Goal: Information Seeking & Learning: Learn about a topic

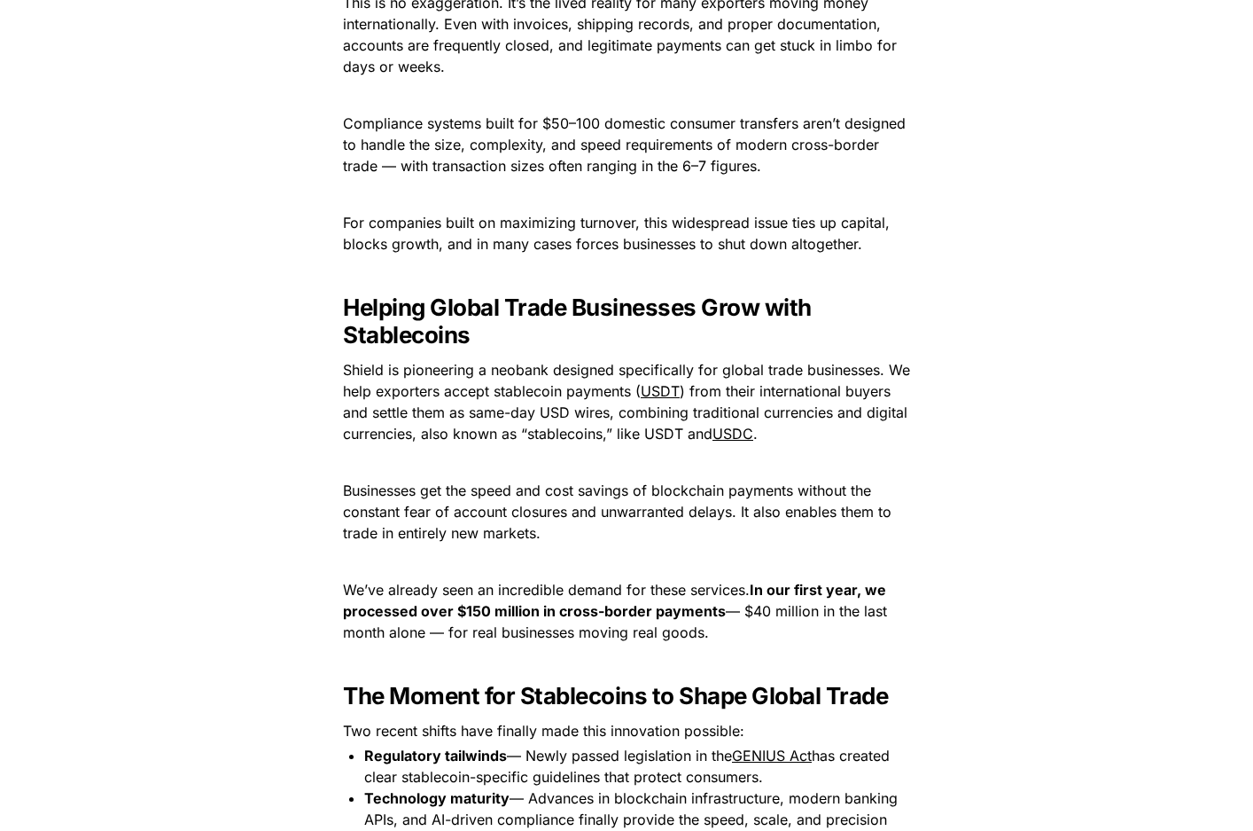
scroll to position [1344, 0]
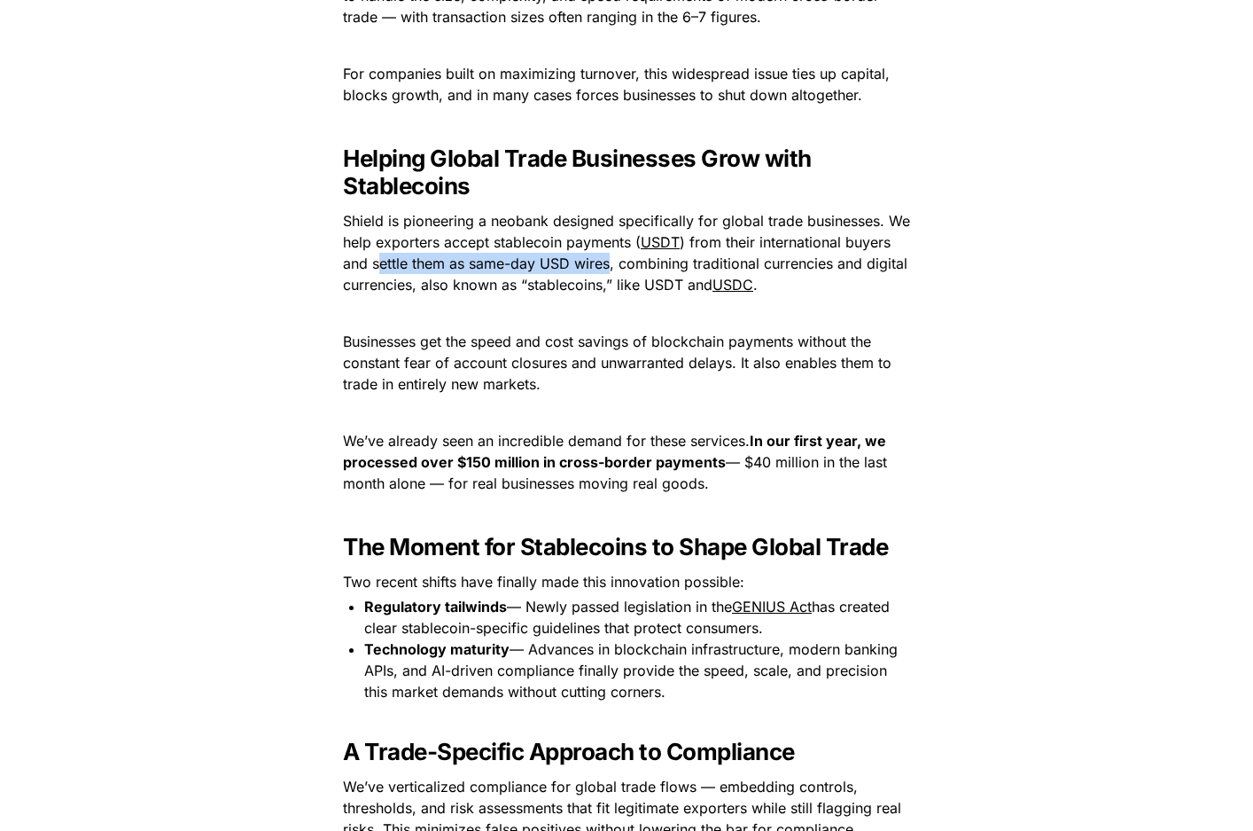
drag, startPoint x: 382, startPoint y: 257, endPoint x: 611, endPoint y: 263, distance: 228.8
click at [611, 263] on span ") from their international buyers and settle them as same-day USD wires, combin…" at bounding box center [627, 263] width 569 height 60
click at [502, 285] on span ") from their international buyers and settle them as same-day USD wires, combin…" at bounding box center [627, 263] width 569 height 60
drag, startPoint x: 765, startPoint y: 485, endPoint x: 293, endPoint y: 432, distance: 474.6
click at [293, 432] on div "A Vision Born from Personal Experience When we first came into the blockchain s…" at bounding box center [626, 693] width 709 height 2522
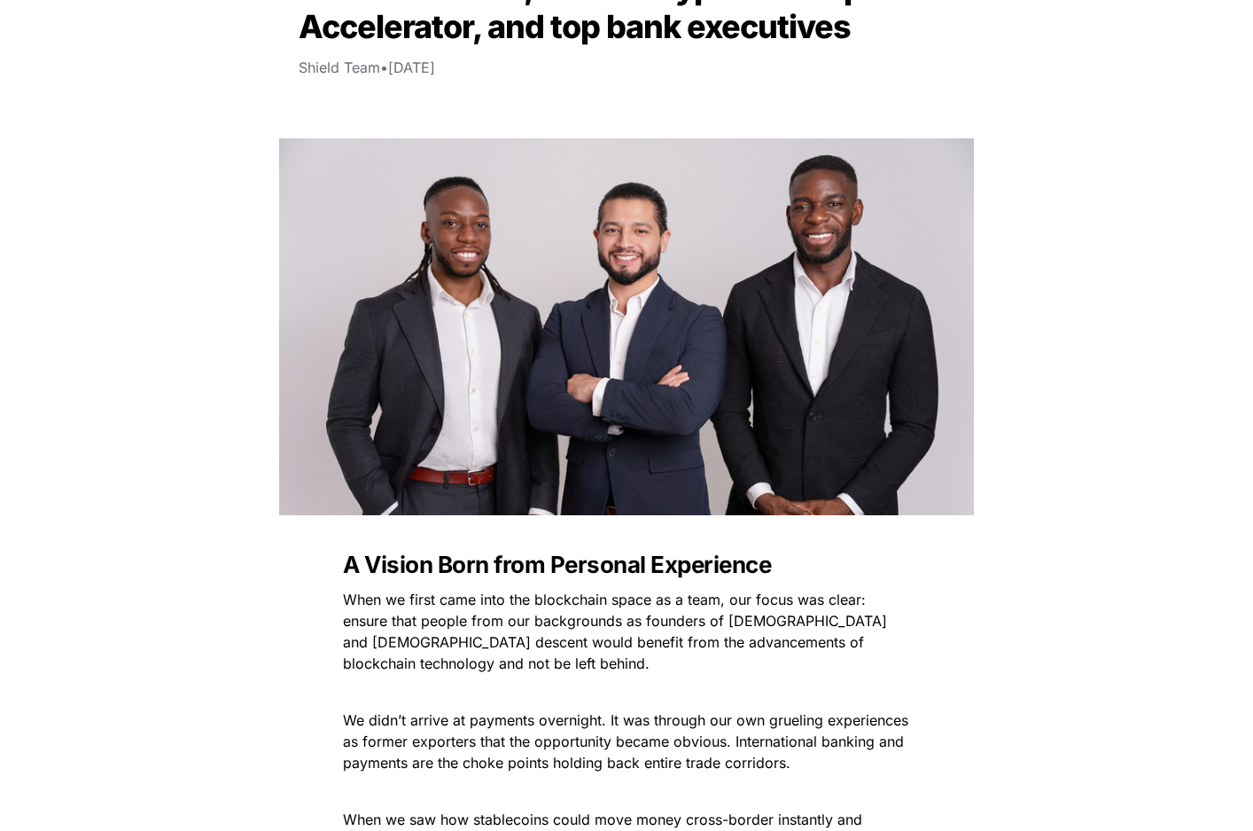
scroll to position [0, 0]
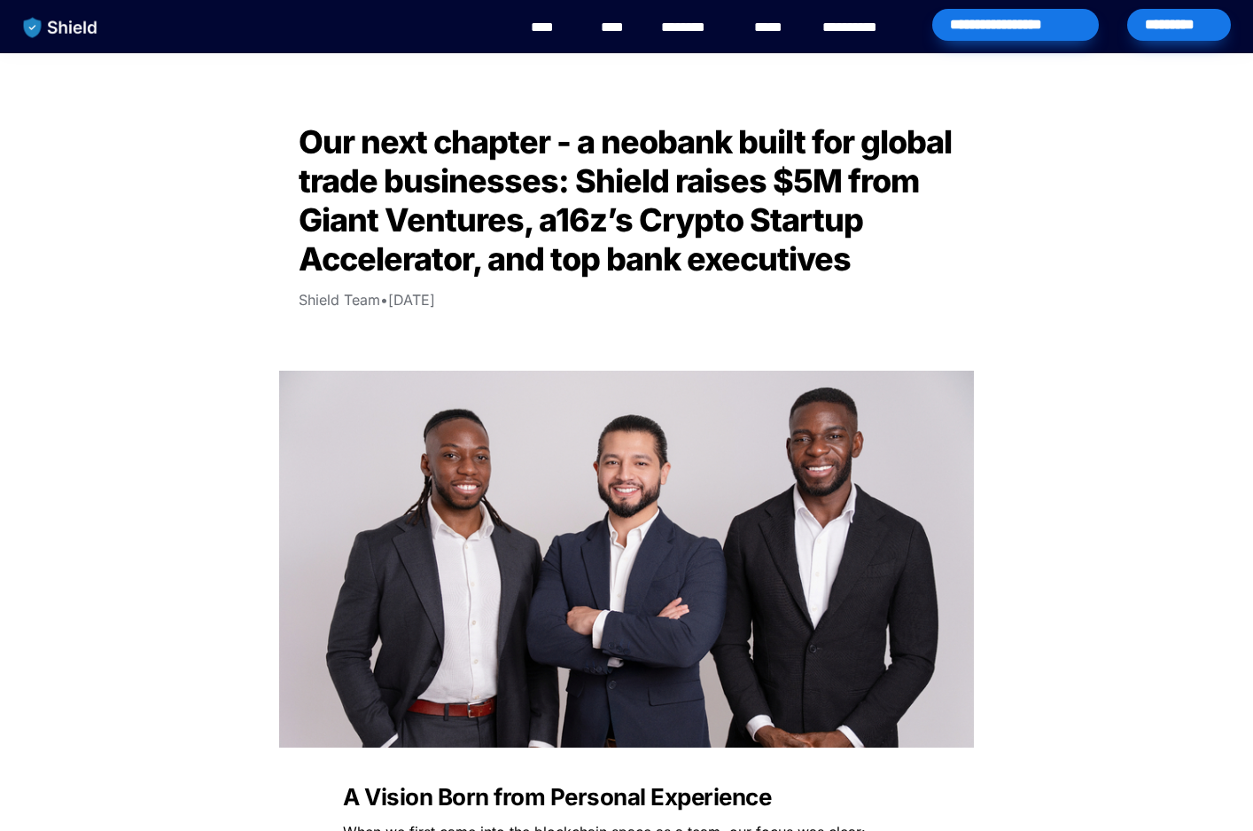
click at [66, 33] on img "main navigation" at bounding box center [60, 27] width 91 height 37
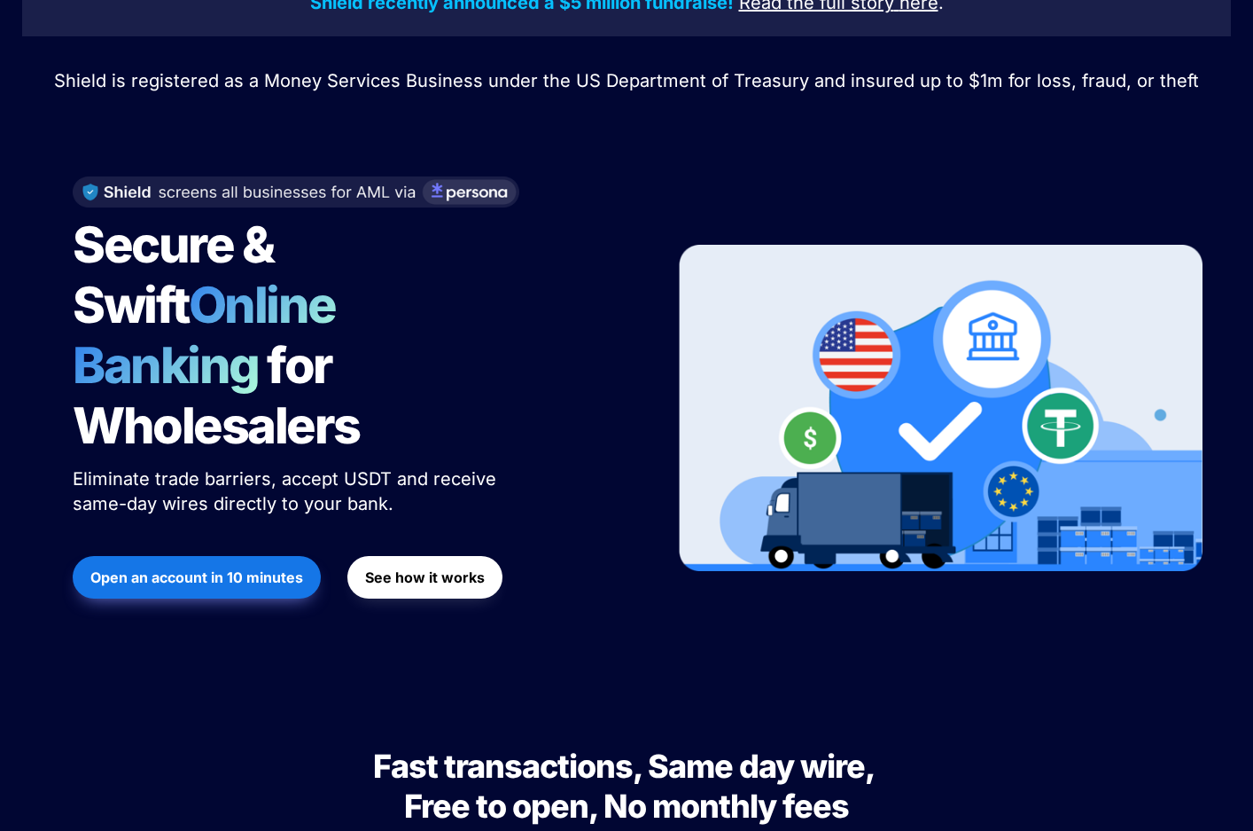
scroll to position [116, 0]
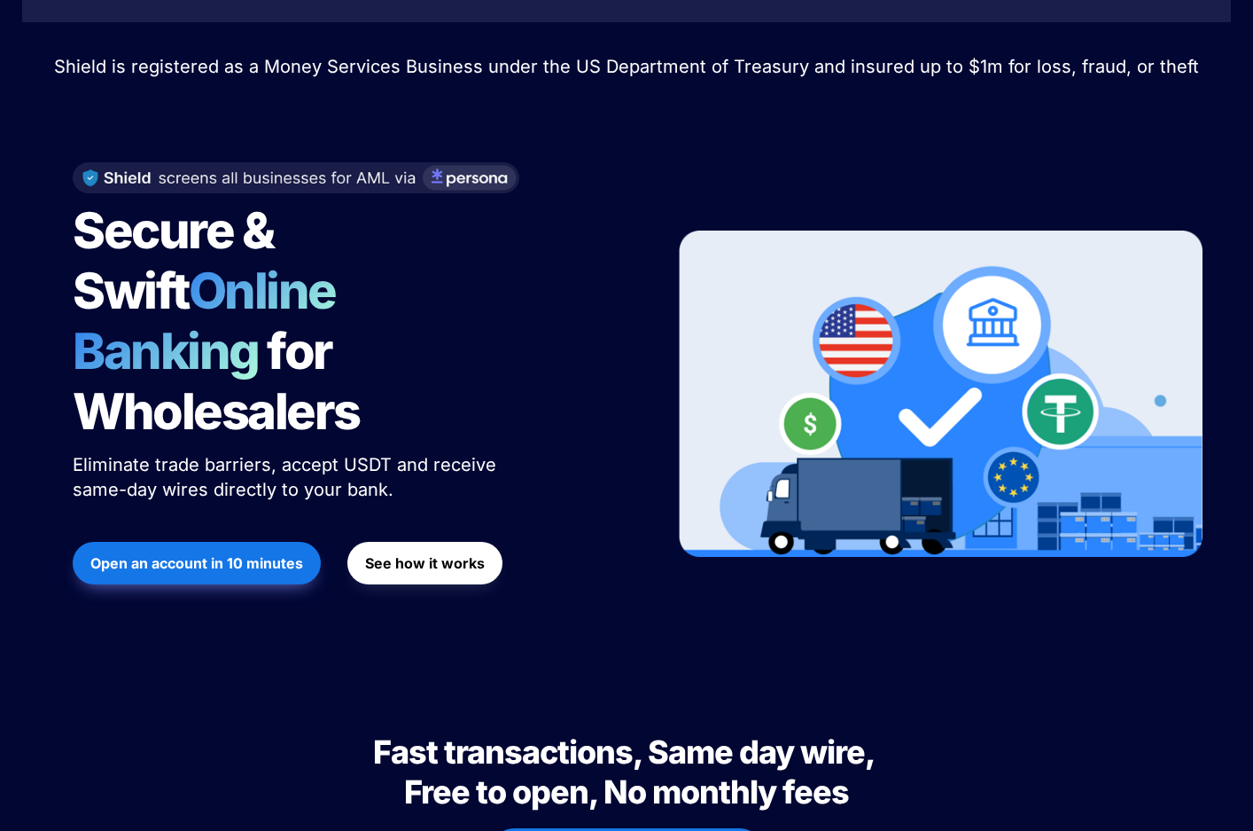
click at [419, 554] on strong "See how it works" at bounding box center [425, 563] width 120 height 18
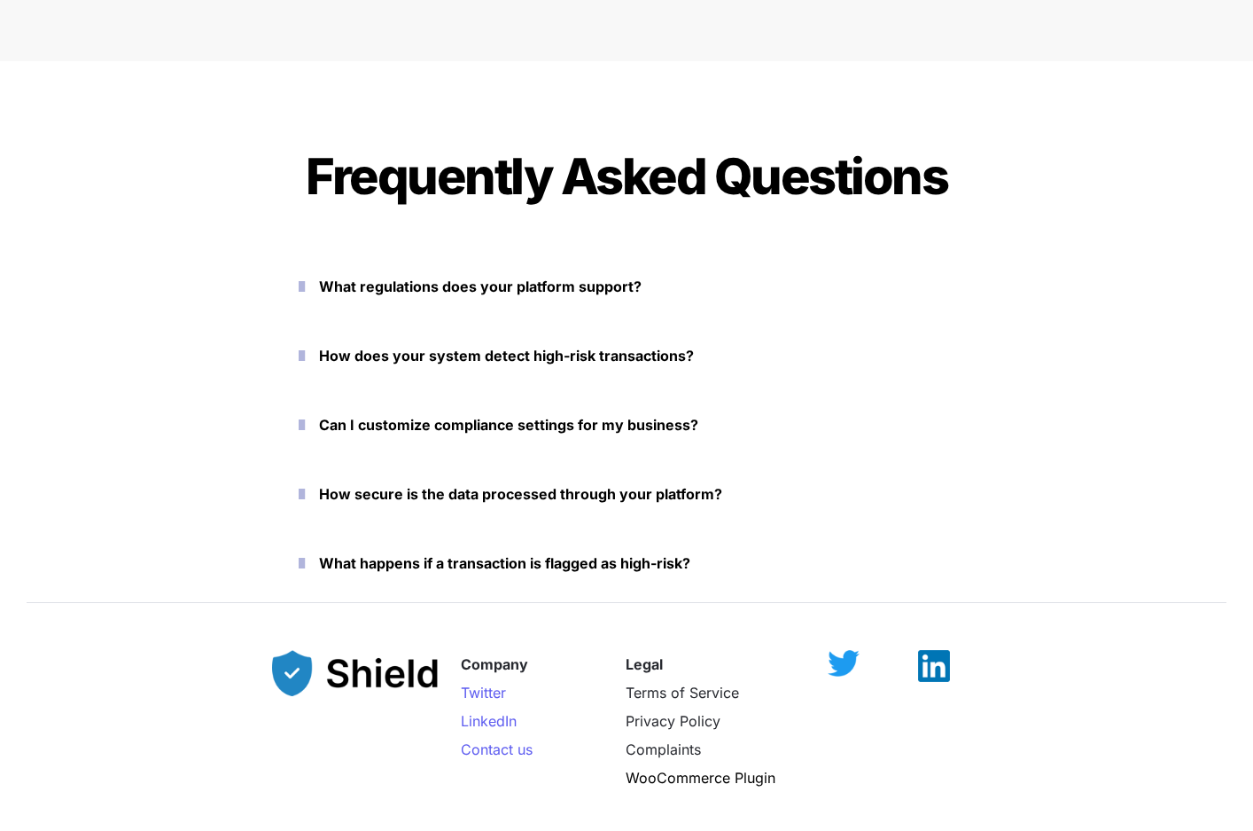
scroll to position [7759, 0]
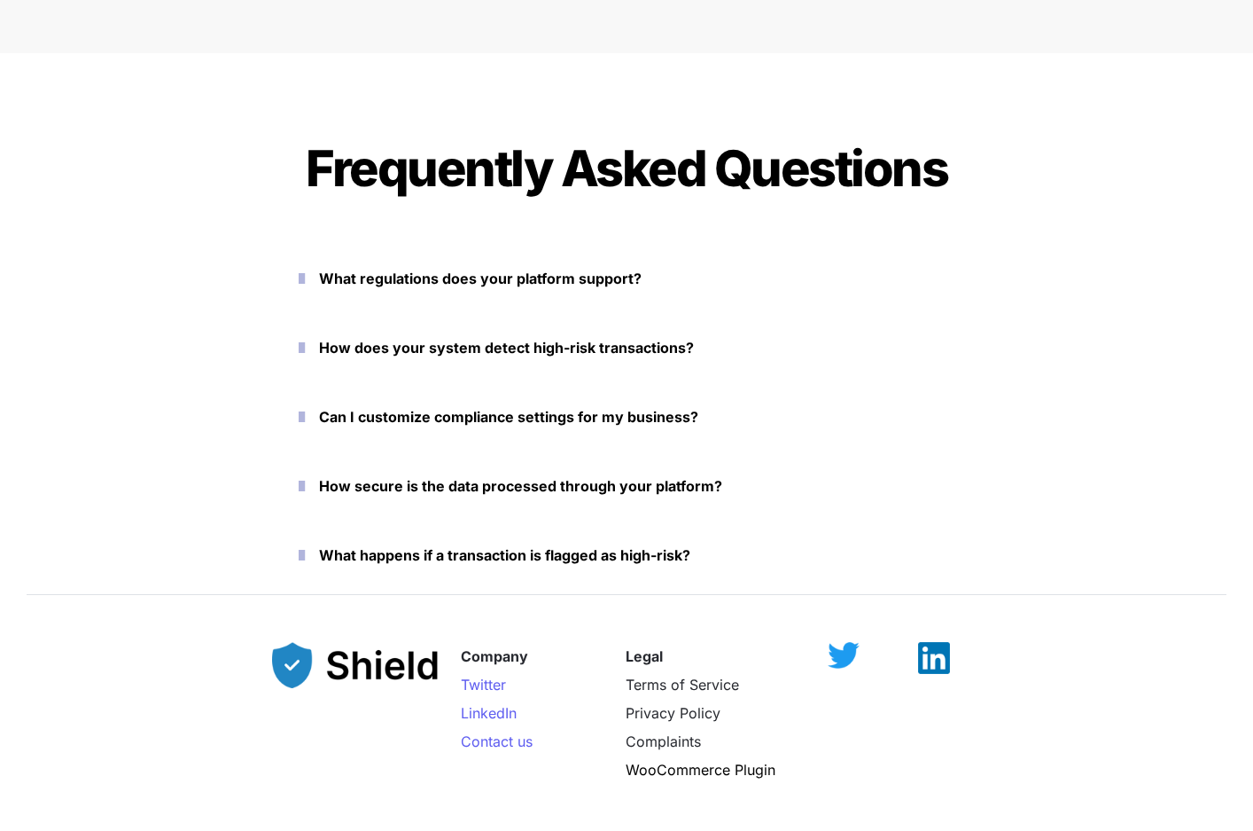
click at [542, 279] on strong "What regulations does your platform support?" at bounding box center [480, 278] width 323 height 18
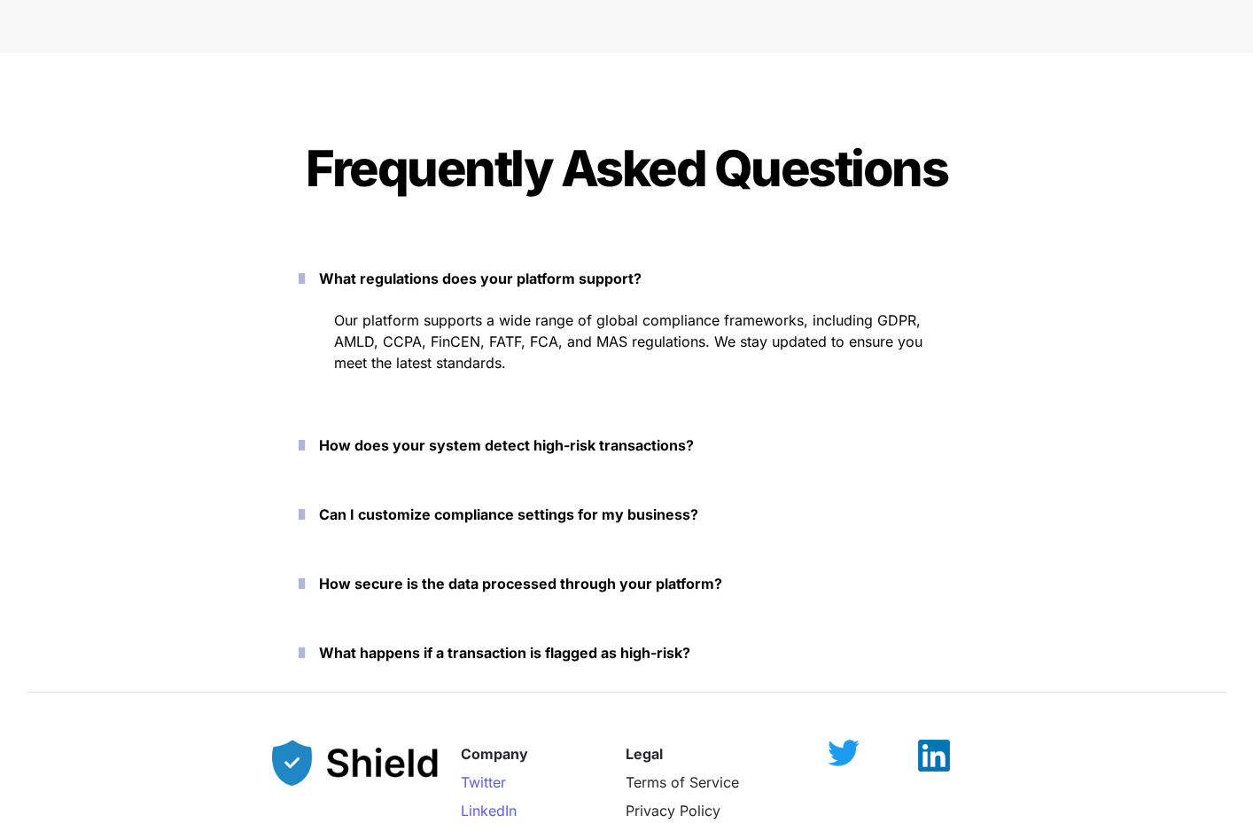
click at [501, 438] on strong "How does your system detect high-risk transactions?" at bounding box center [506, 445] width 375 height 18
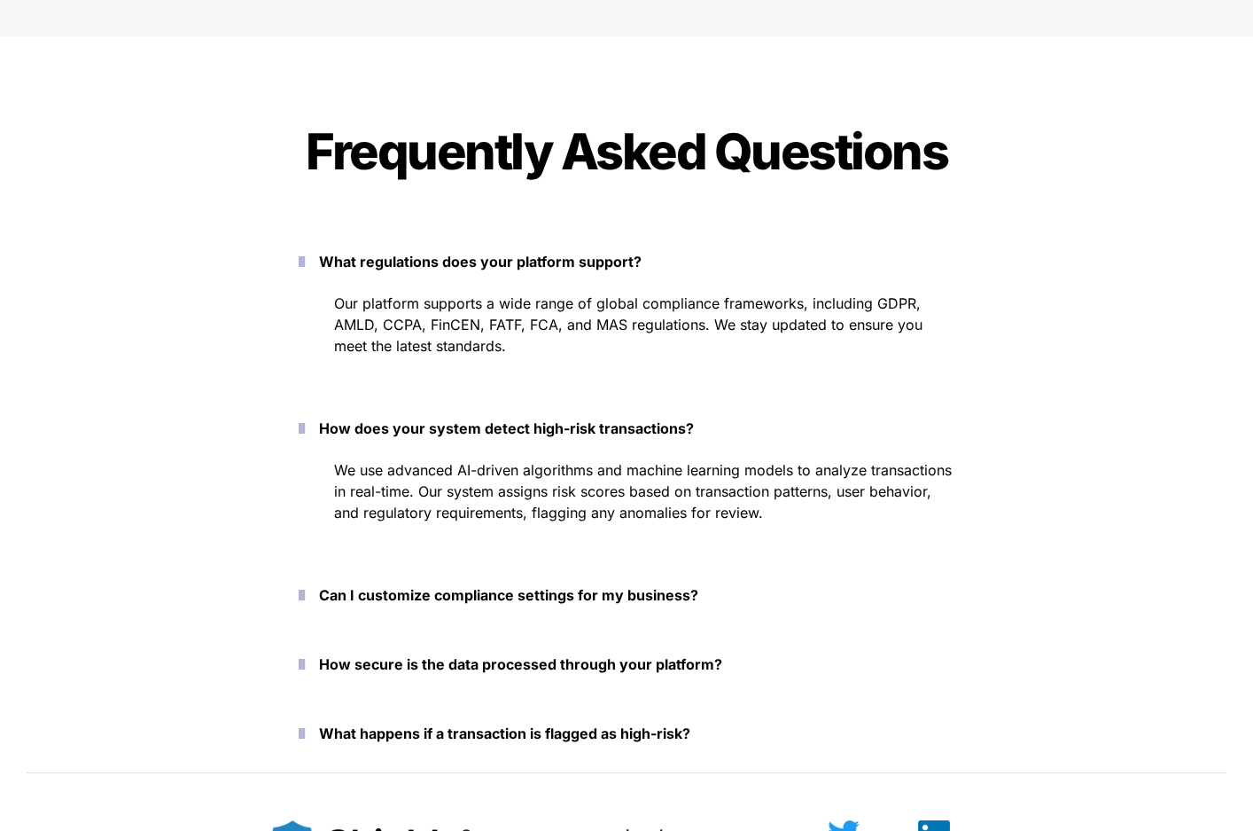
scroll to position [8030, 0]
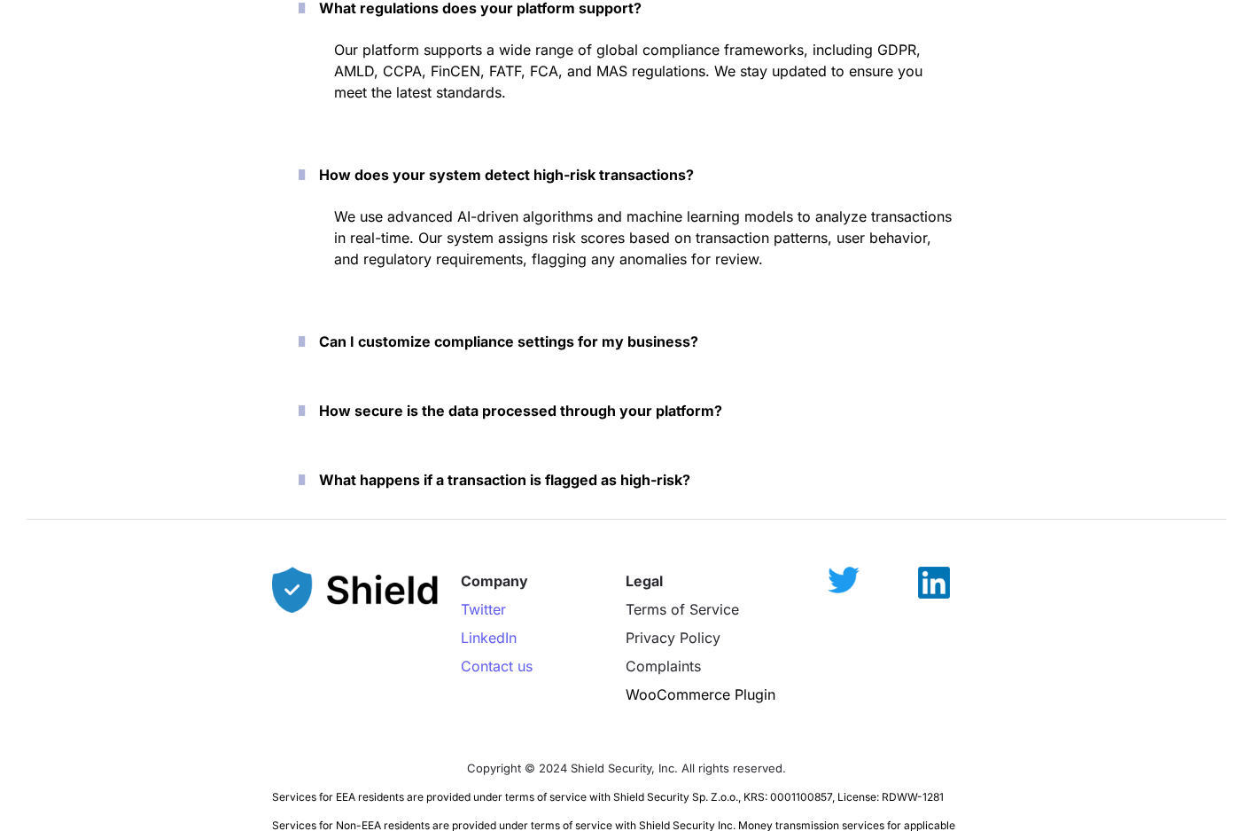
click at [487, 349] on p "Can I customize compliance settings for my business?" at bounding box center [637, 341] width 636 height 28
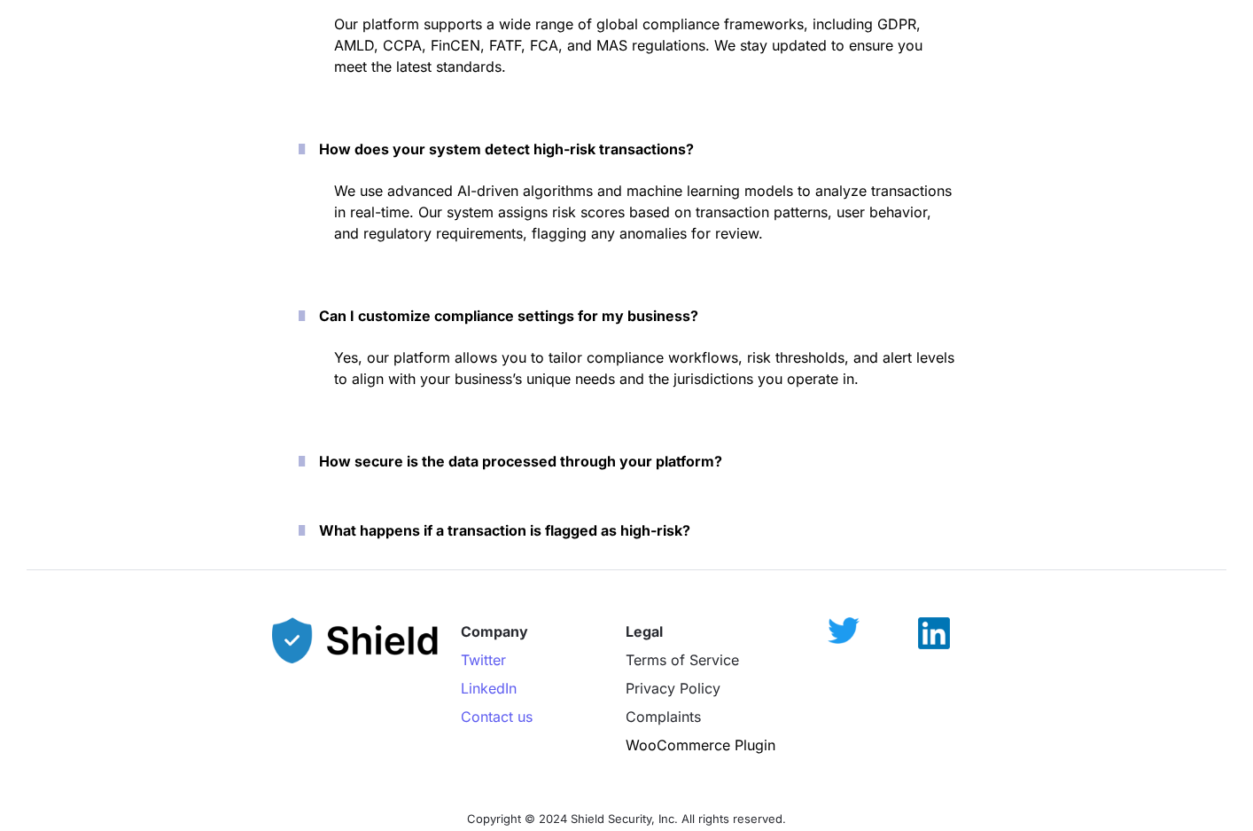
scroll to position [8143, 0]
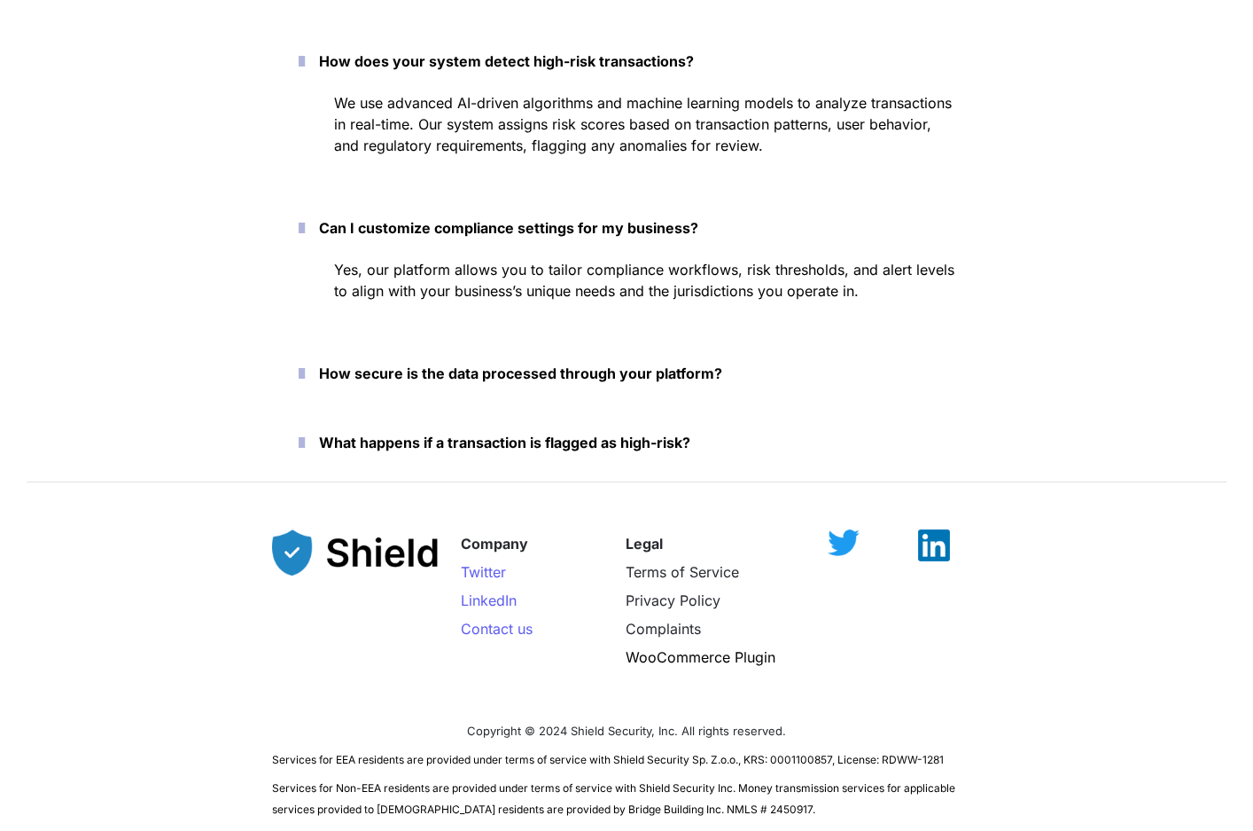
click at [489, 368] on strong "How secure is the data processed through your platform?" at bounding box center [520, 373] width 403 height 18
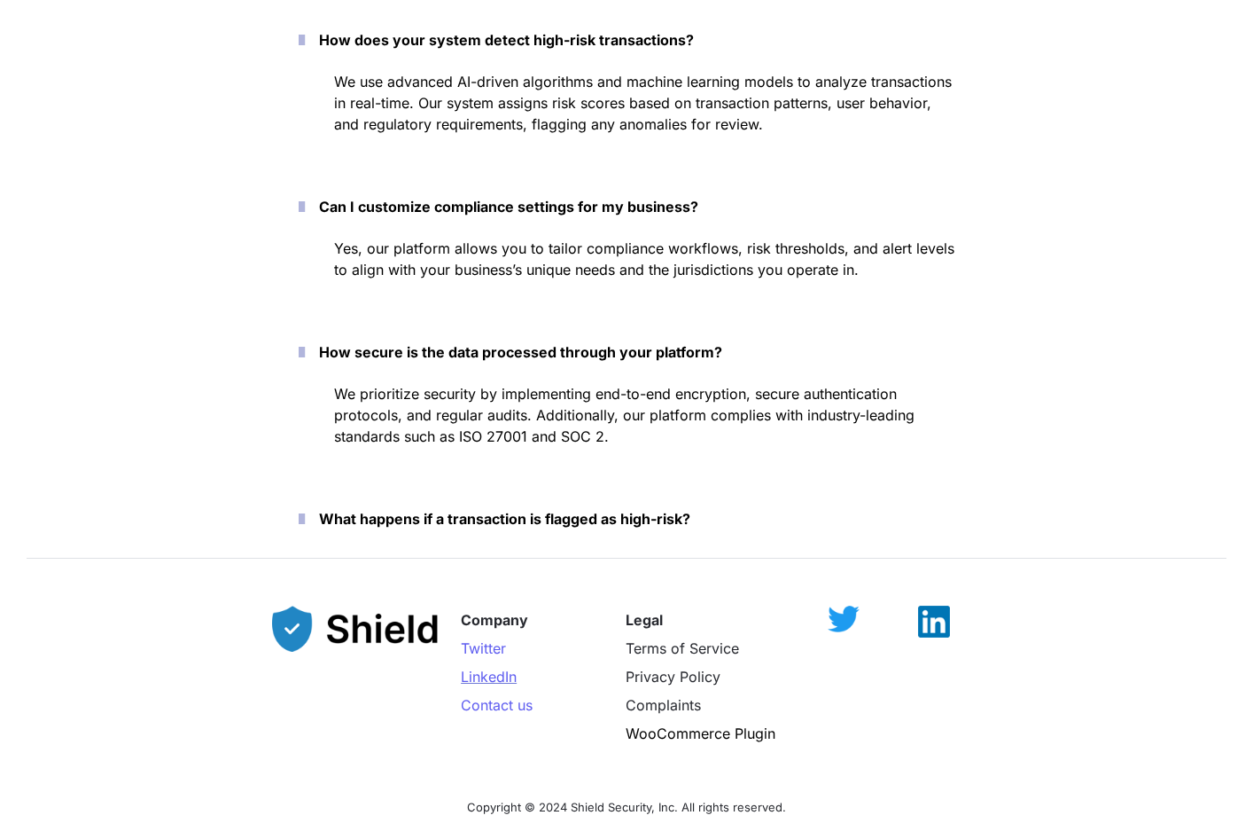
scroll to position [8366, 0]
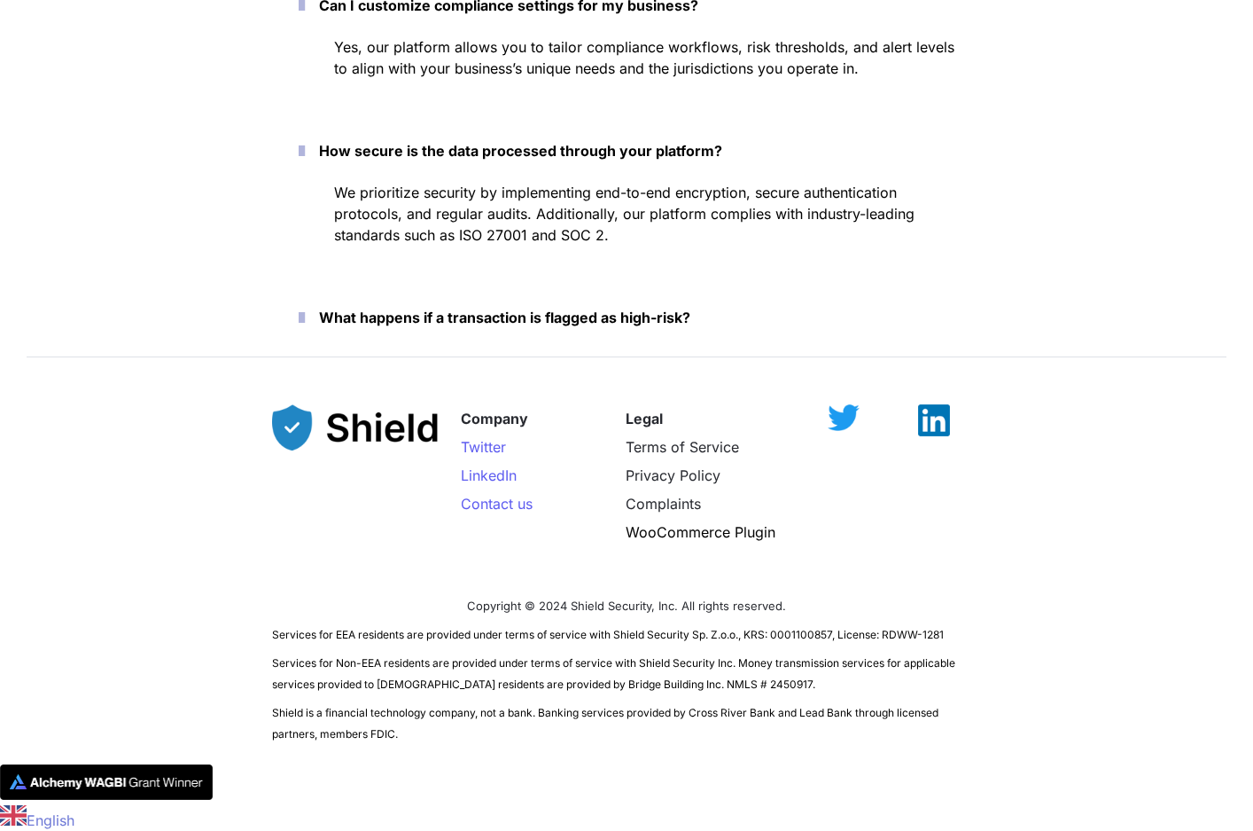
click at [492, 324] on strong "What happens if a transaction is flagged as high-risk?" at bounding box center [504, 317] width 371 height 18
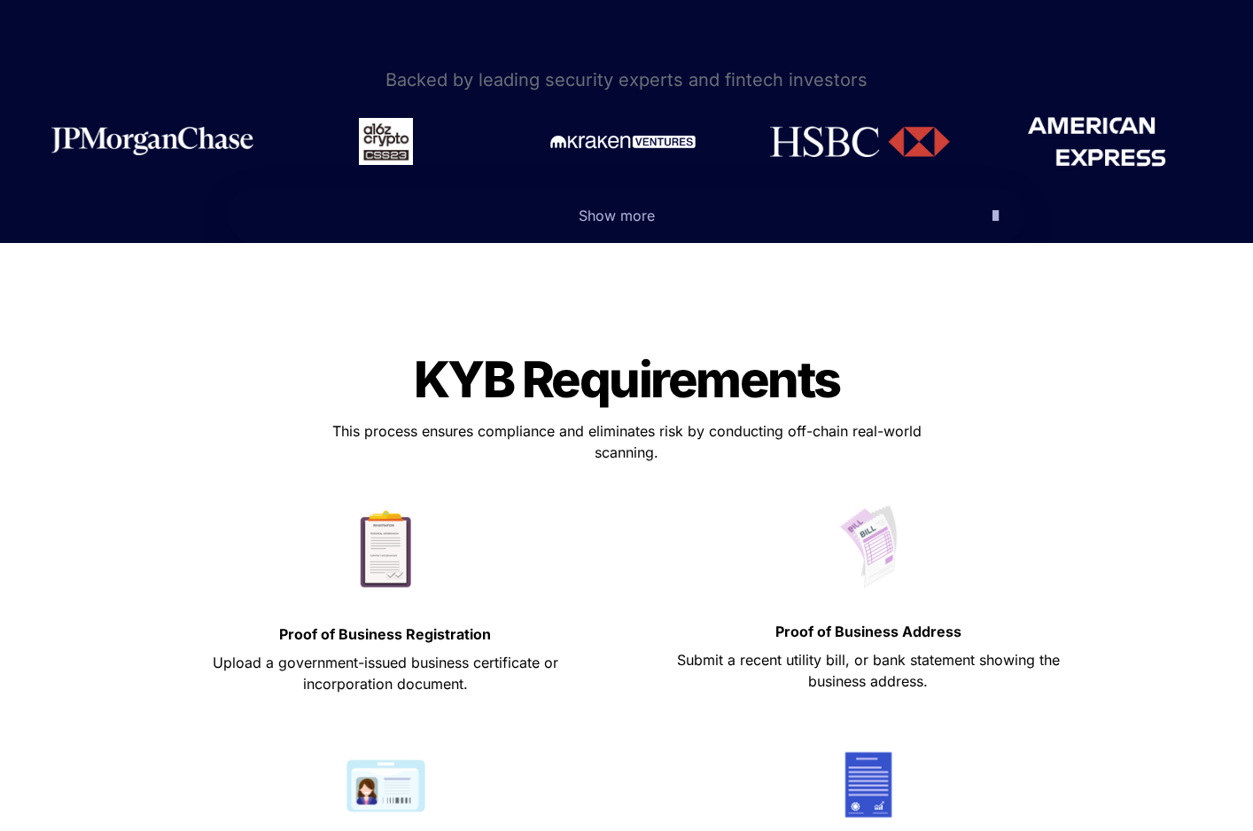
scroll to position [0, 0]
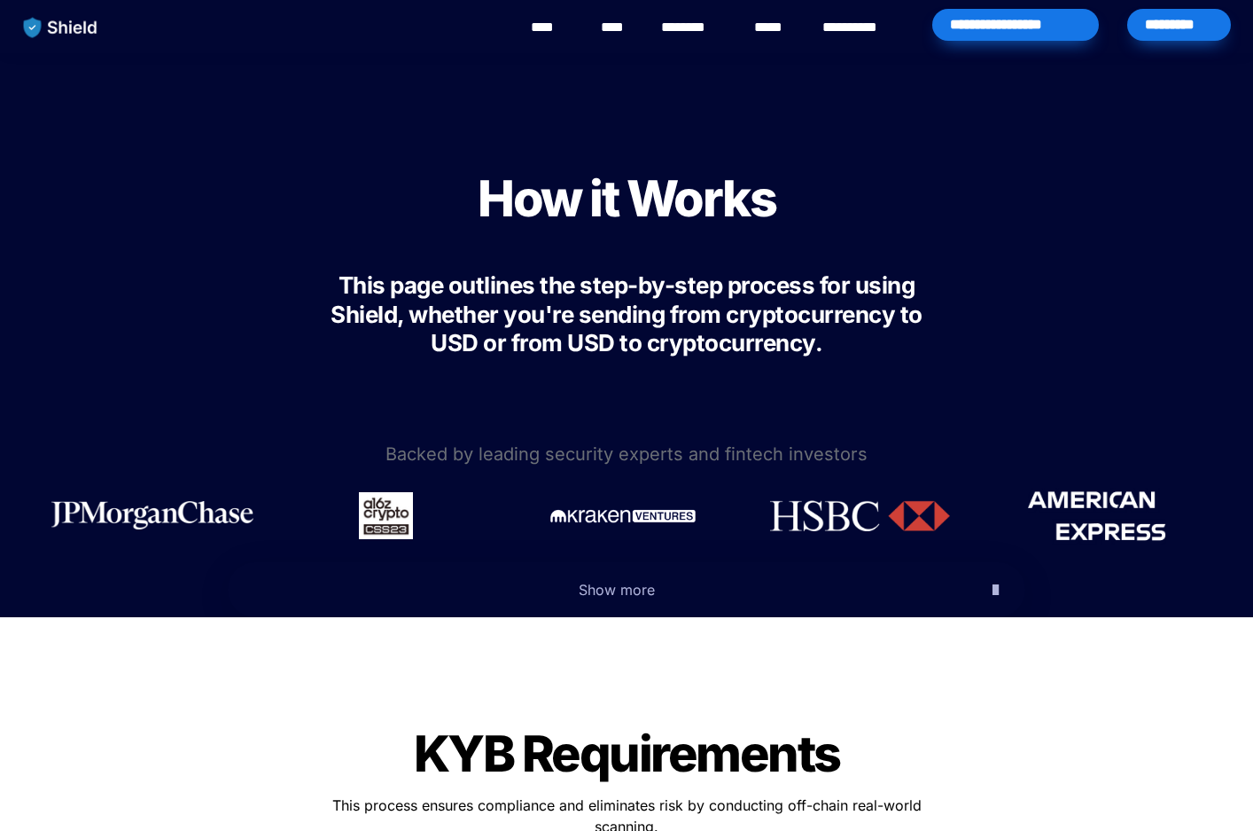
click at [687, 27] on link "********" at bounding box center [692, 27] width 63 height 21
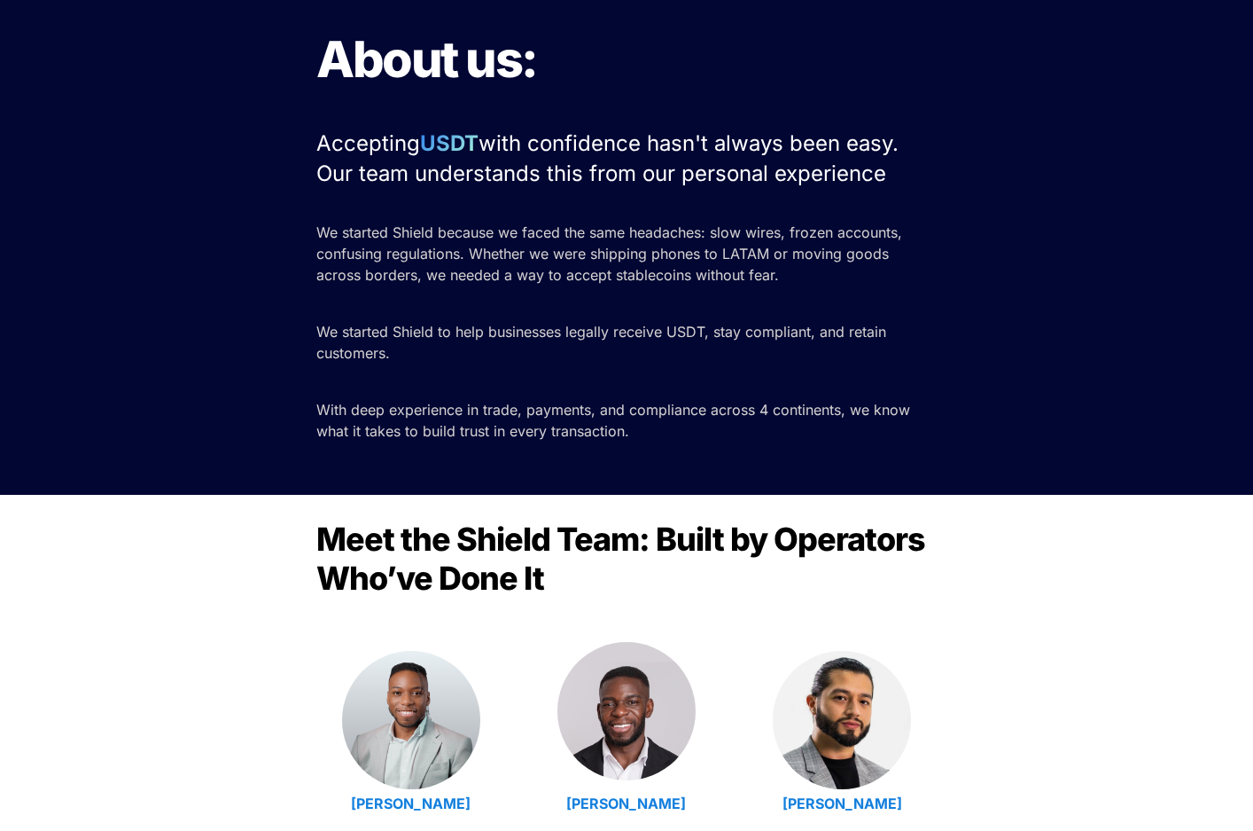
scroll to position [412, 0]
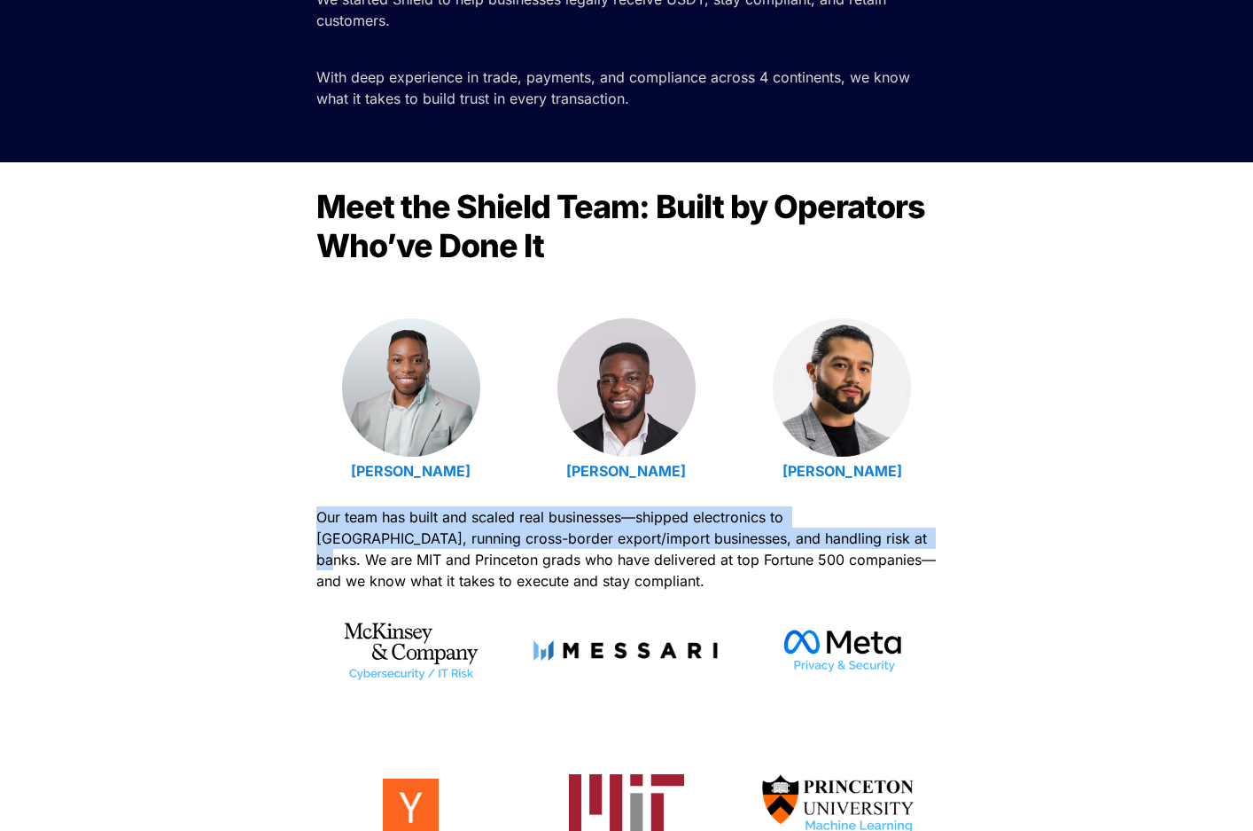
drag, startPoint x: 313, startPoint y: 519, endPoint x: 820, endPoint y: 540, distance: 507.5
click at [820, 540] on div "Meet the Shield Team: Built by Operators Who’ve Done It Emmanuel Udotong Isaiah…" at bounding box center [626, 544] width 1253 height 765
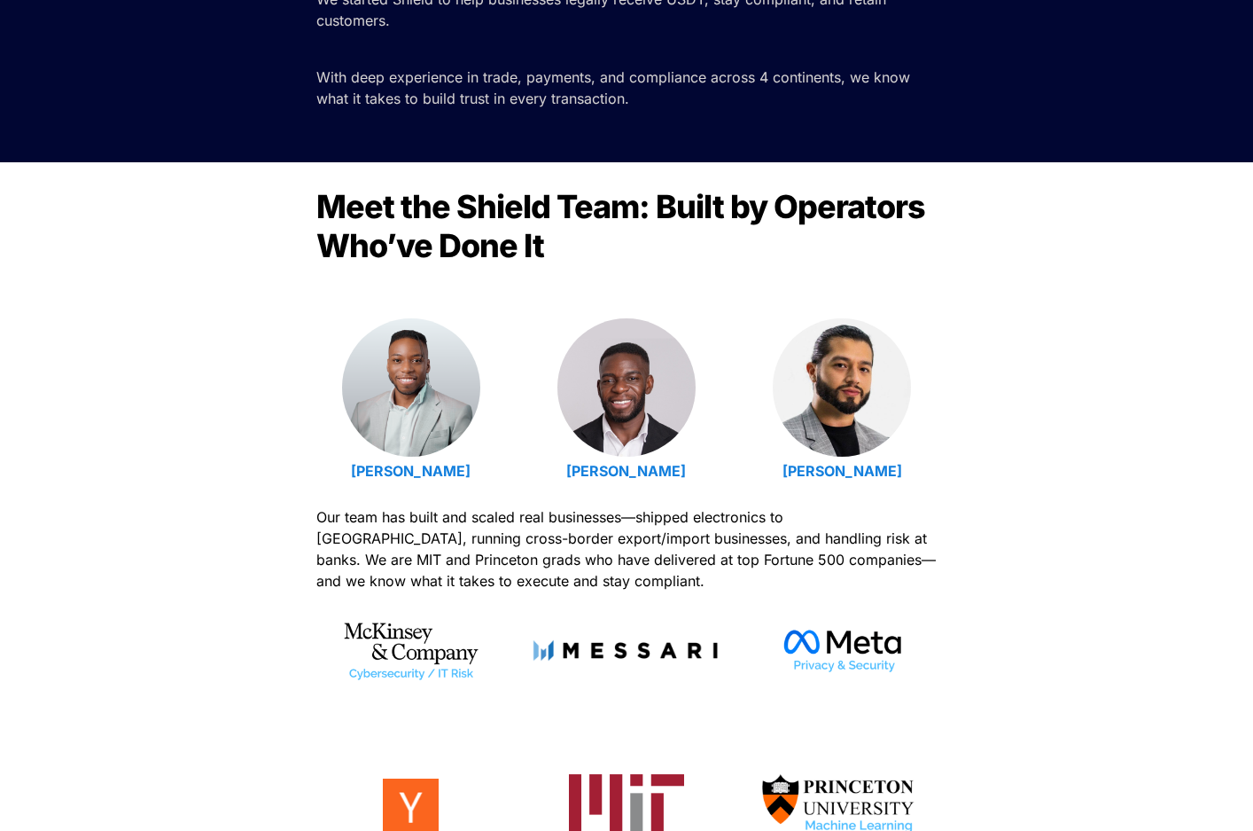
click at [606, 574] on p "Our team has built and scaled real businesses—shipped electronics to Latin Amer…" at bounding box center [626, 549] width 621 height 92
drag, startPoint x: 485, startPoint y: 558, endPoint x: 762, endPoint y: 555, distance: 277.5
click at [762, 555] on span "Our team has built and scaled real businesses—shipped electronics to Latin Amer…" at bounding box center [628, 549] width 624 height 82
click at [584, 578] on p "Our team has built and scaled real businesses—shipped electronics to Latin Amer…" at bounding box center [626, 549] width 621 height 92
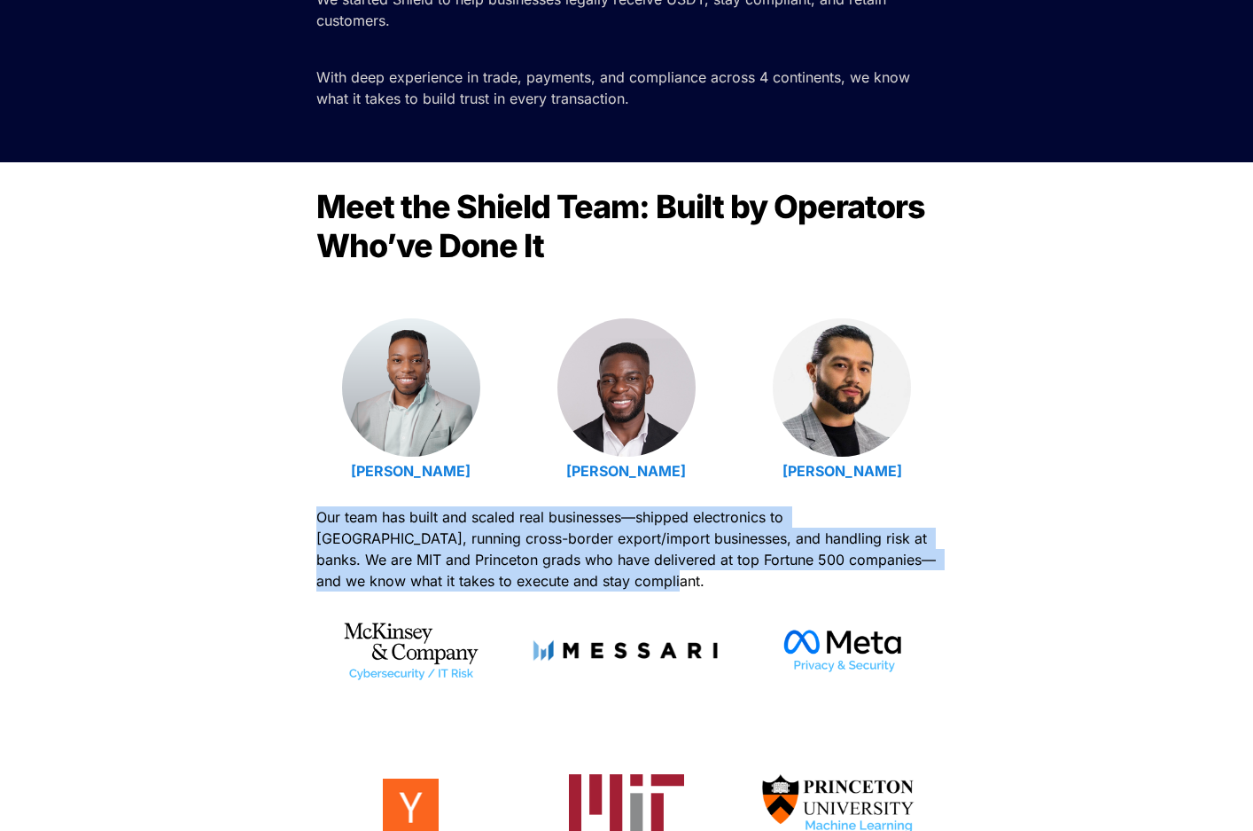
drag, startPoint x: 594, startPoint y: 578, endPoint x: 233, endPoint y: 502, distance: 368.8
click at [233, 502] on div "Meet the Shield Team: Built by Operators Who’ve Done It Emmanuel Udotong Isaiah…" at bounding box center [626, 544] width 1253 height 765
click at [644, 576] on p "Our team has built and scaled real businesses—shipped electronics to Latin Amer…" at bounding box center [626, 549] width 621 height 92
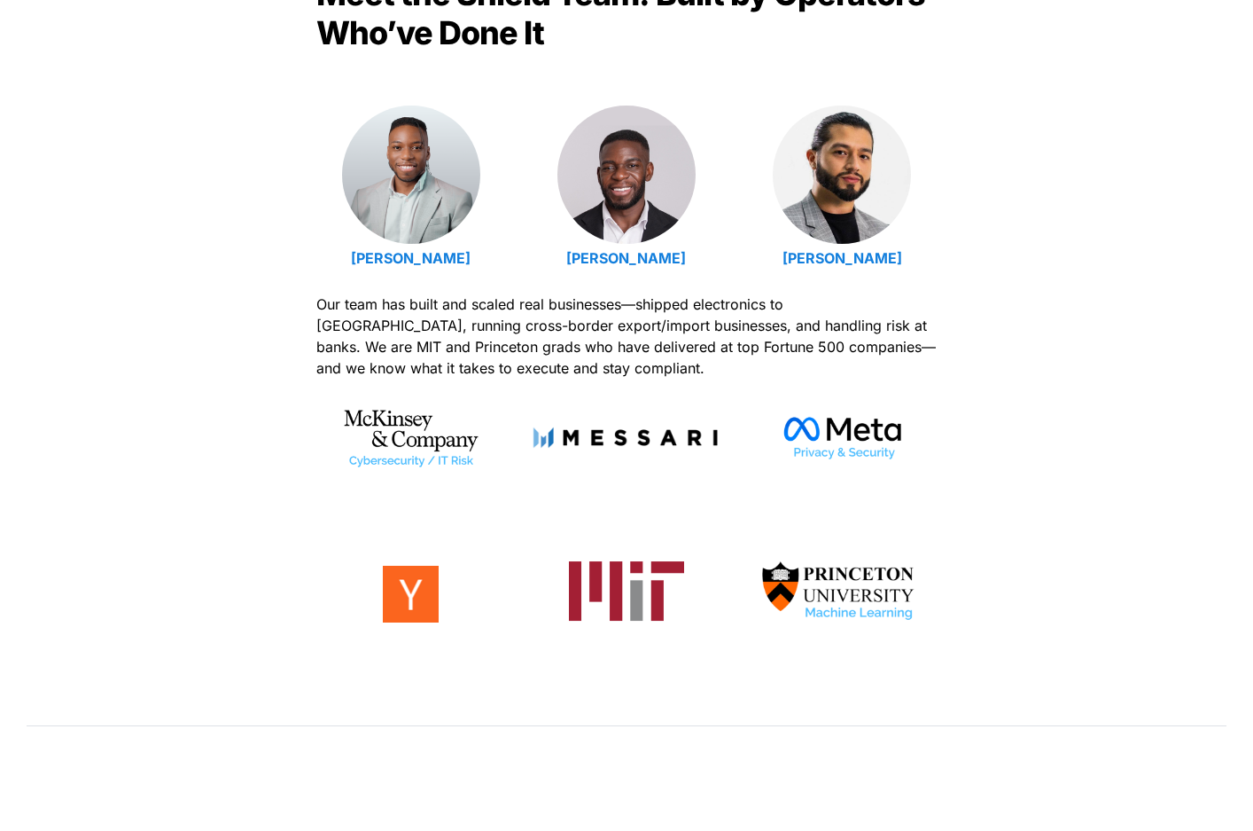
scroll to position [647, 0]
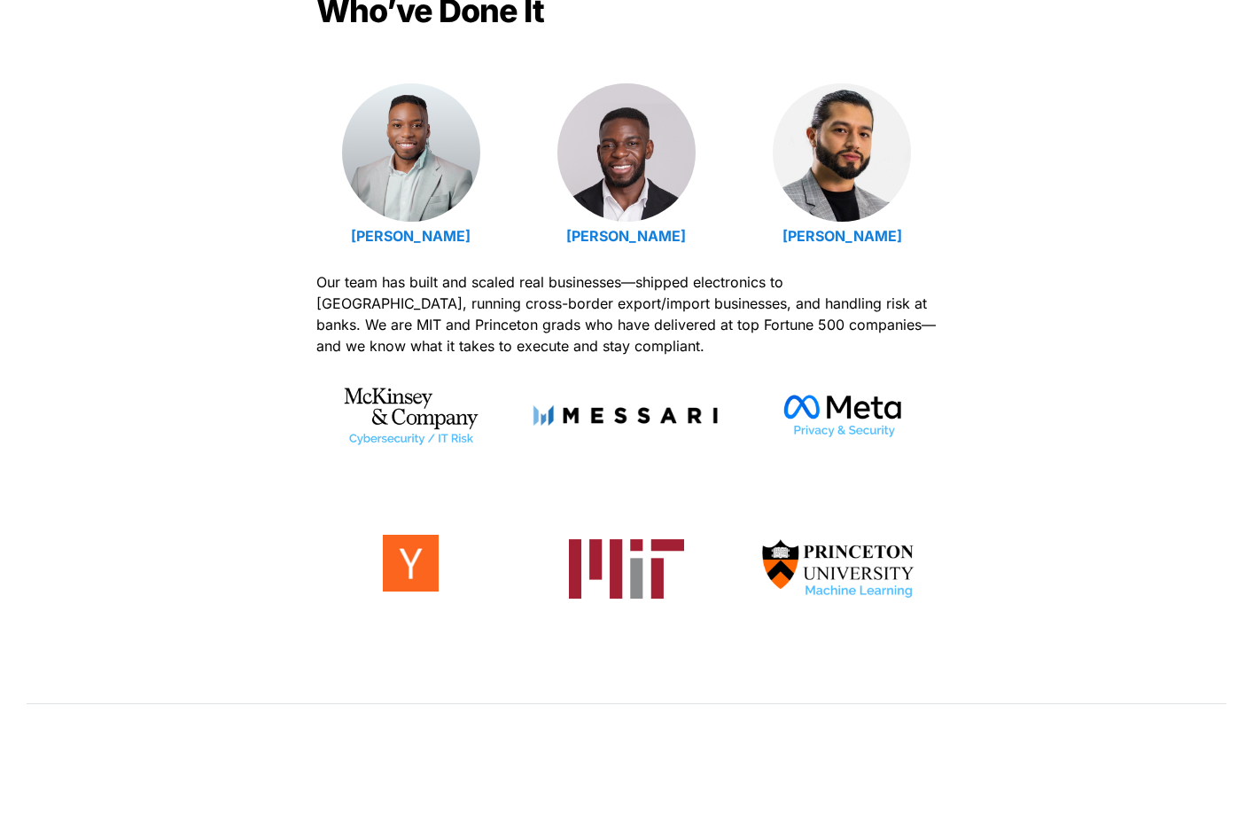
click at [417, 562] on img at bounding box center [411, 563] width 57 height 57
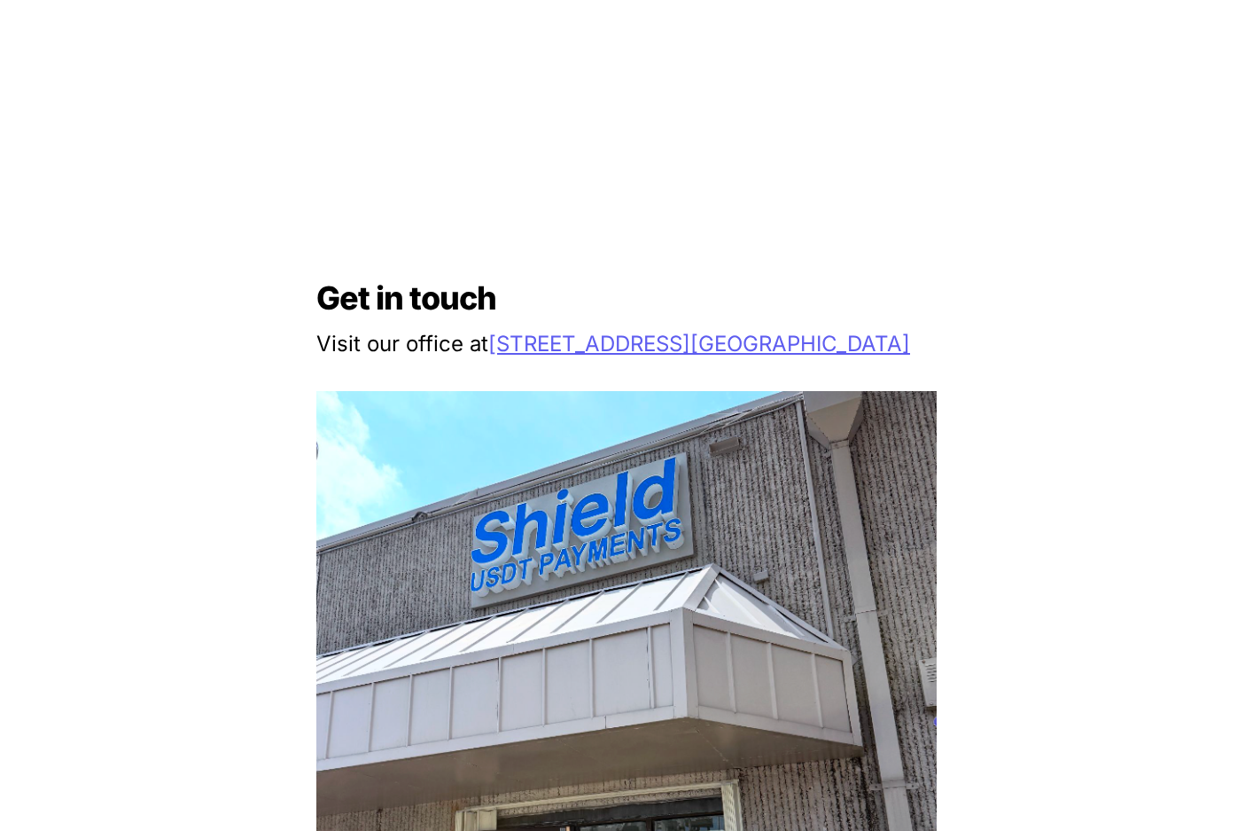
scroll to position [1730, 0]
